Goal: Information Seeking & Learning: Check status

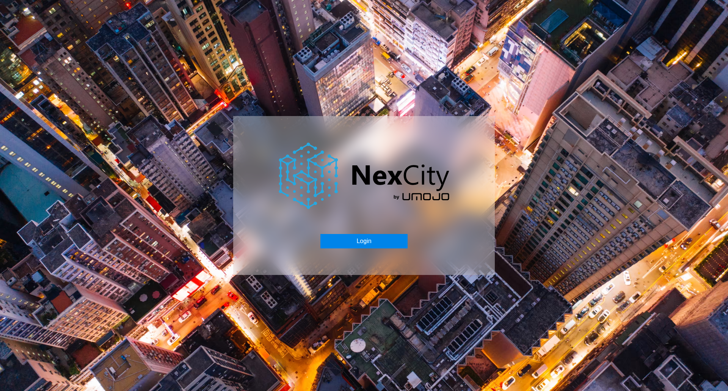
click at [352, 236] on button "Login" at bounding box center [363, 241] width 87 height 14
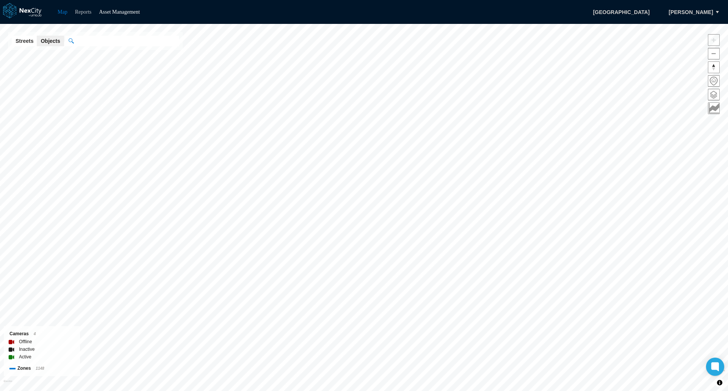
click at [90, 13] on link "Reports" at bounding box center [83, 12] width 17 height 6
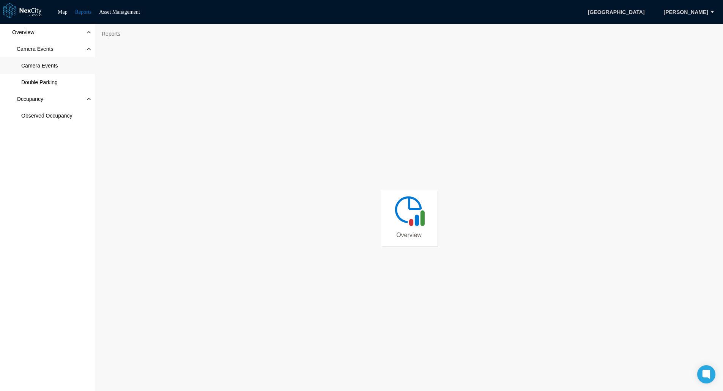
click at [46, 66] on span "Camera Events" at bounding box center [39, 66] width 36 height 8
click at [503, 32] on nav "Reports Overview Camera Events Camera Events" at bounding box center [409, 34] width 620 height 12
